Goal: Transaction & Acquisition: Purchase product/service

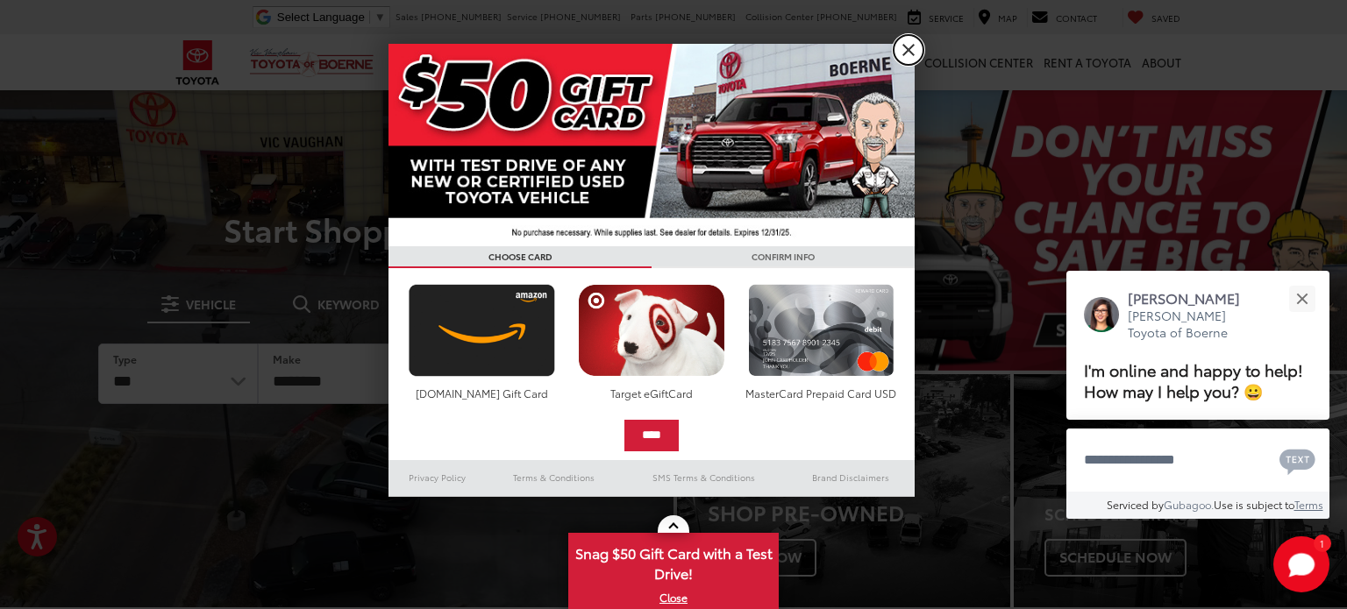
click at [907, 56] on link "X" at bounding box center [908, 50] width 30 height 30
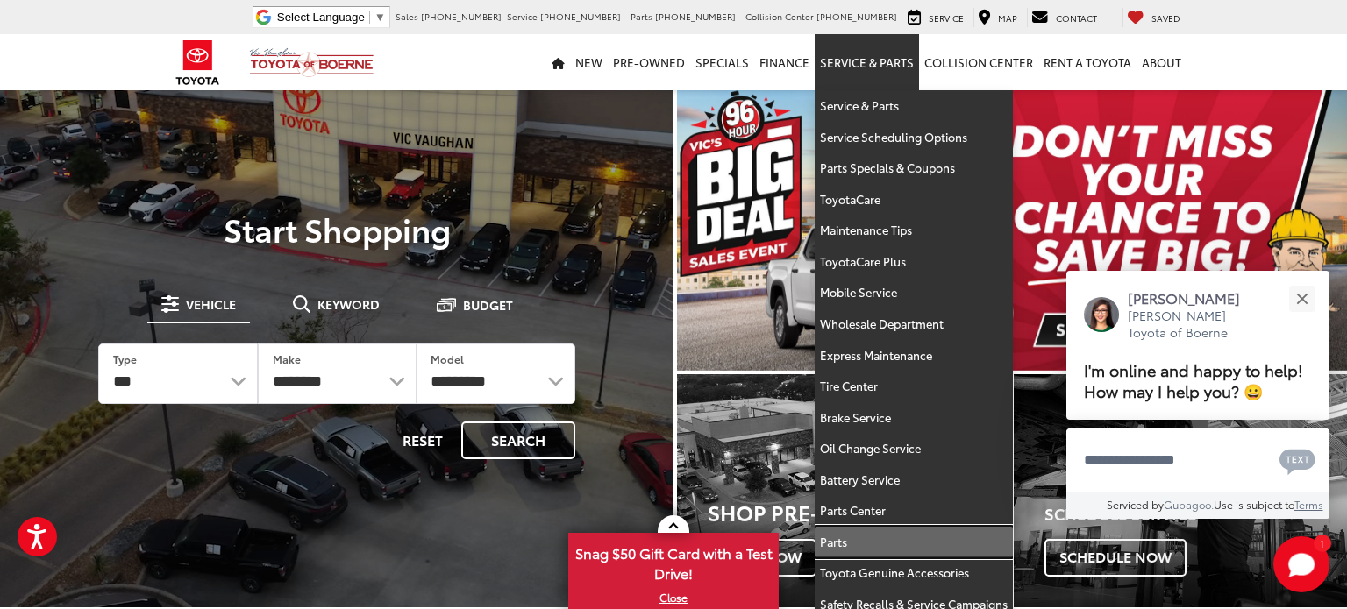
click at [842, 538] on link "Parts" at bounding box center [913, 543] width 198 height 32
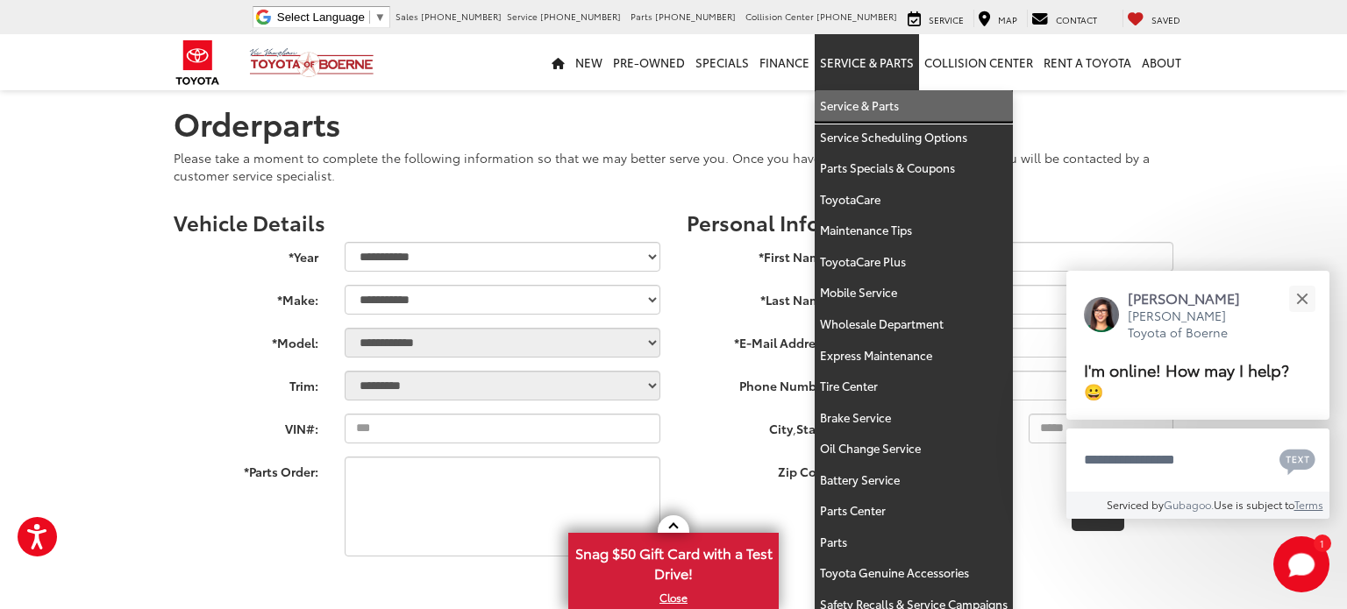
click at [859, 109] on link "Service & Parts" at bounding box center [913, 106] width 198 height 32
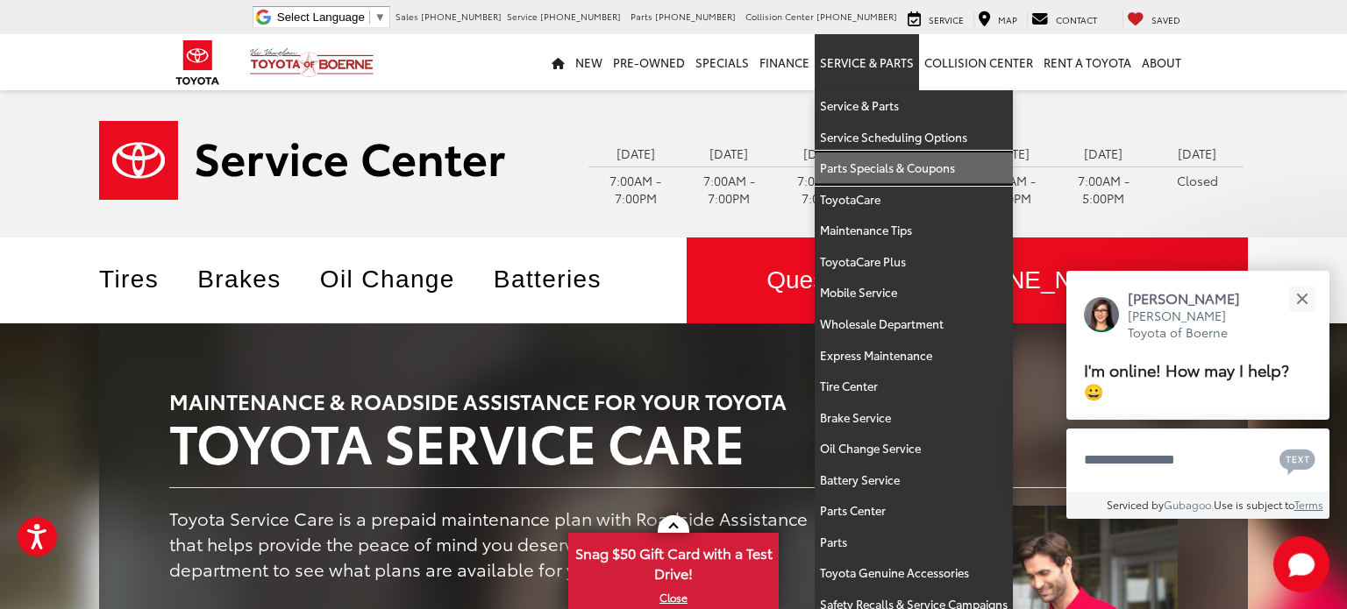
click at [889, 166] on link "Parts Specials & Coupons" at bounding box center [913, 169] width 198 height 32
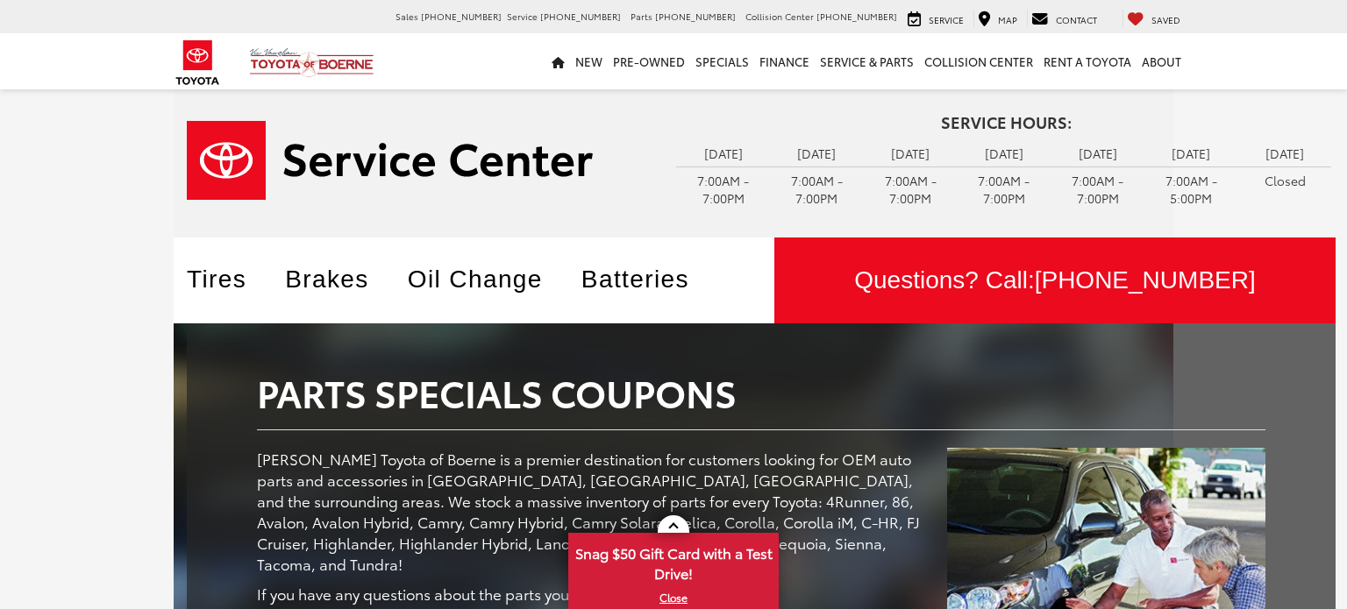
scroll to position [492, 0]
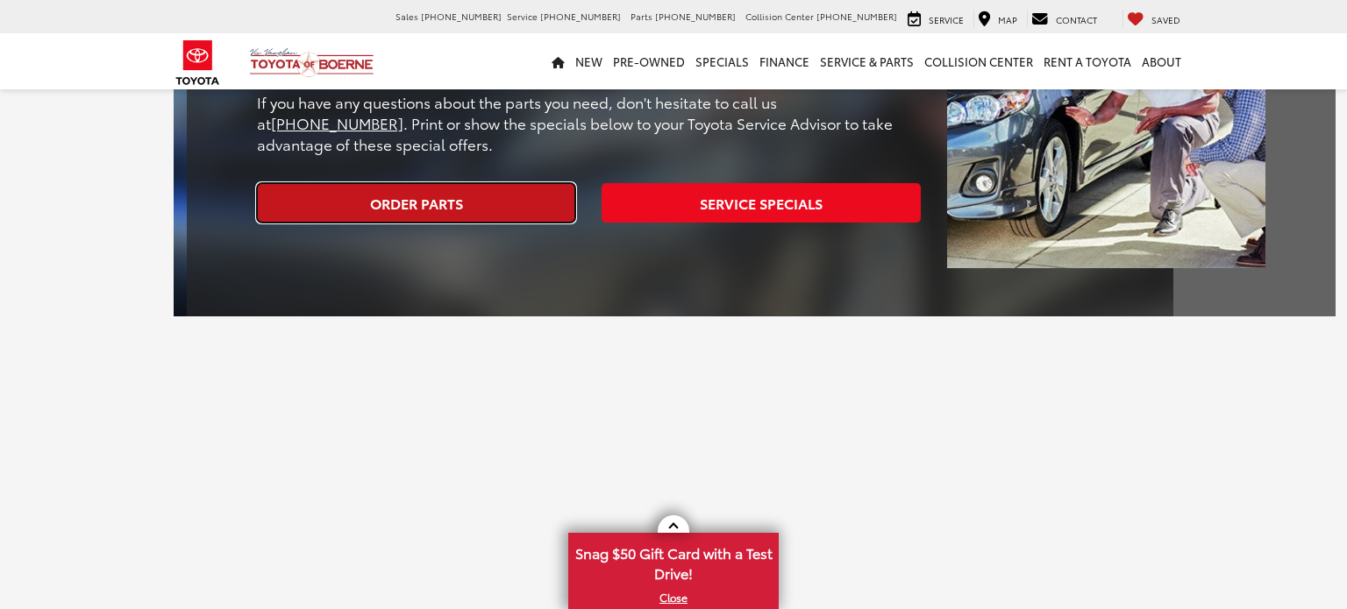
click at [445, 184] on link "Order Parts" at bounding box center [416, 202] width 318 height 39
